Goal: Navigation & Orientation: Find specific page/section

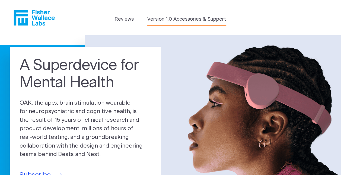
click at [173, 17] on link "Version 1.0 Accessories & Support" at bounding box center [186, 19] width 79 height 7
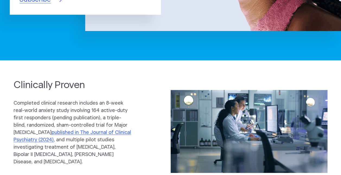
scroll to position [217, 0]
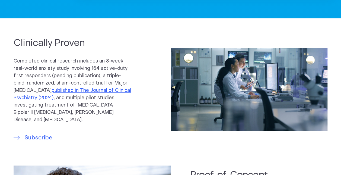
click at [44, 143] on section "Clinically Proven Completed clinical research includes an 8-week real-world anx…" at bounding box center [170, 89] width 341 height 115
click at [44, 136] on span "Subscribe" at bounding box center [39, 137] width 28 height 9
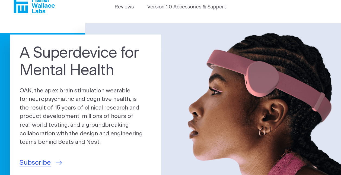
scroll to position [0, 0]
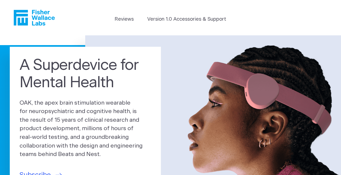
click at [40, 14] on icon "Fisher Wallace" at bounding box center [36, 18] width 37 height 16
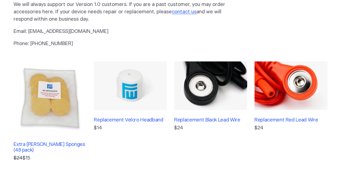
scroll to position [2, 0]
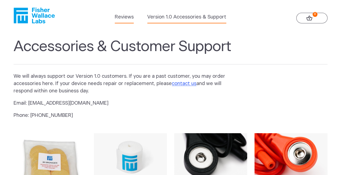
click at [127, 16] on link "Reviews" at bounding box center [124, 17] width 19 height 7
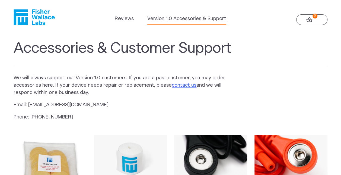
scroll to position [0, 0]
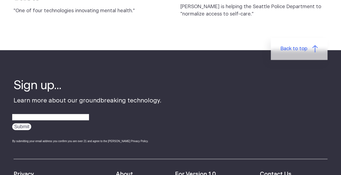
scroll to position [513, 0]
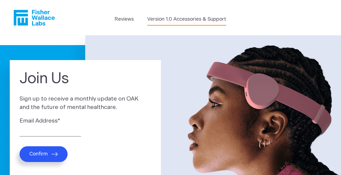
click at [192, 16] on link "Version 1.0 Accessories & Support" at bounding box center [186, 19] width 79 height 7
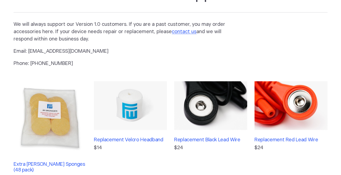
scroll to position [54, 0]
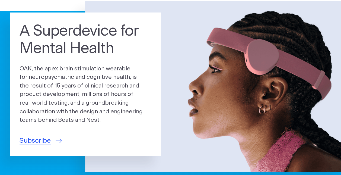
scroll to position [27, 0]
